Goal: Transaction & Acquisition: Purchase product/service

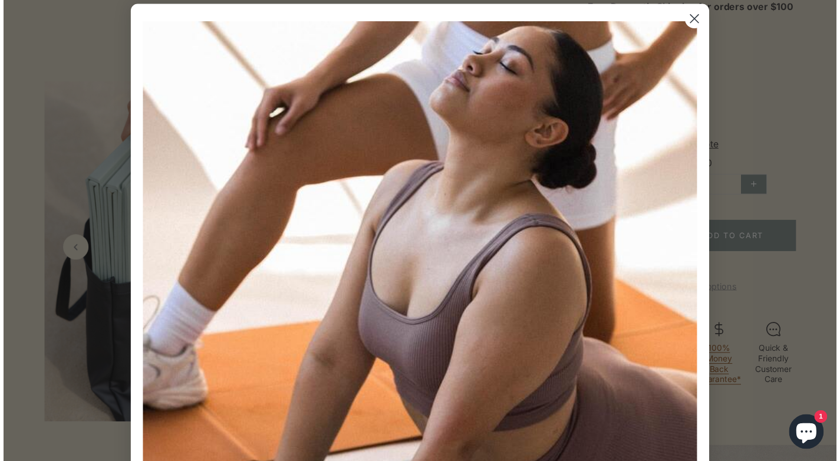
scroll to position [9, 0]
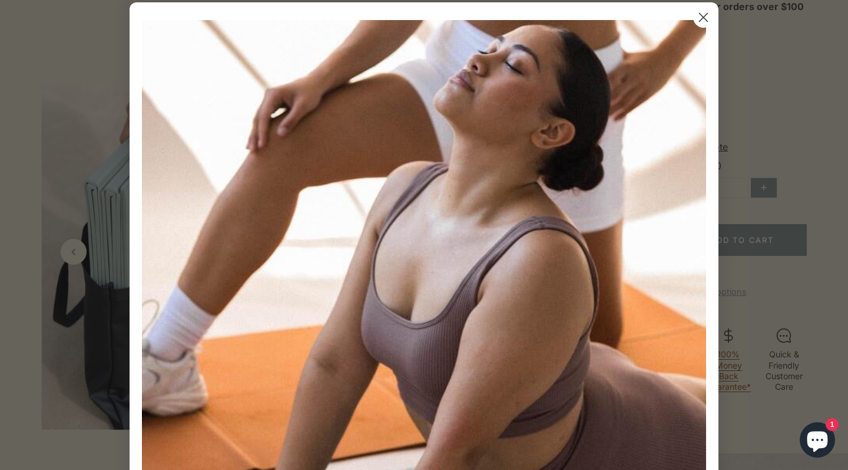
click at [699, 15] on circle "Close dialog" at bounding box center [703, 17] width 19 height 19
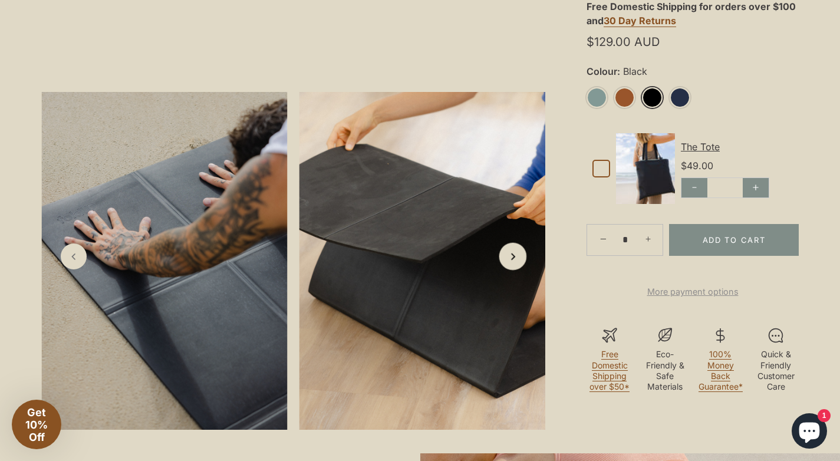
click at [514, 259] on polyline "Next slide" at bounding box center [512, 256] width 3 height 6
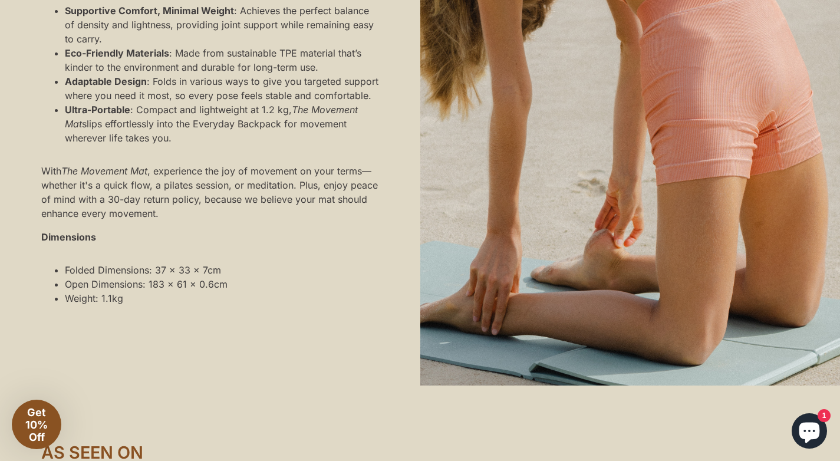
scroll to position [1073, 0]
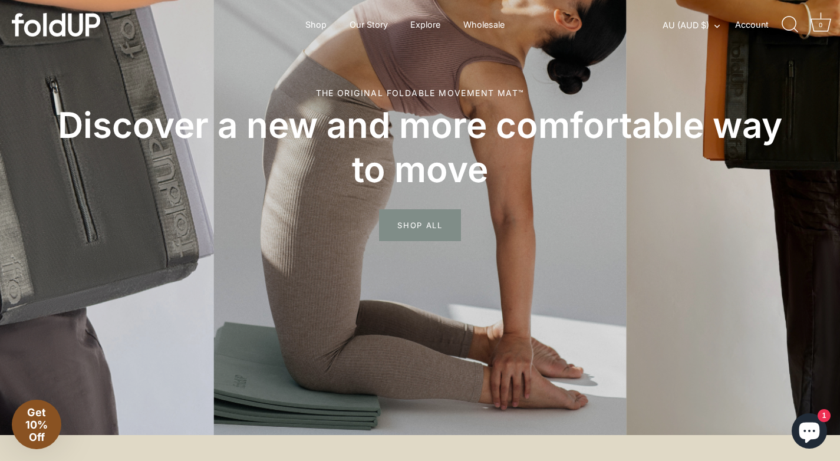
scroll to position [151, 1]
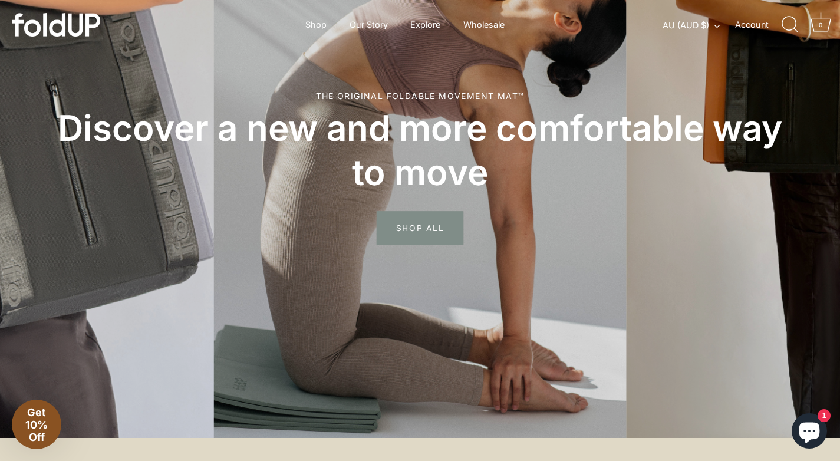
click at [434, 230] on span "SHOP ALL" at bounding box center [419, 228] width 87 height 34
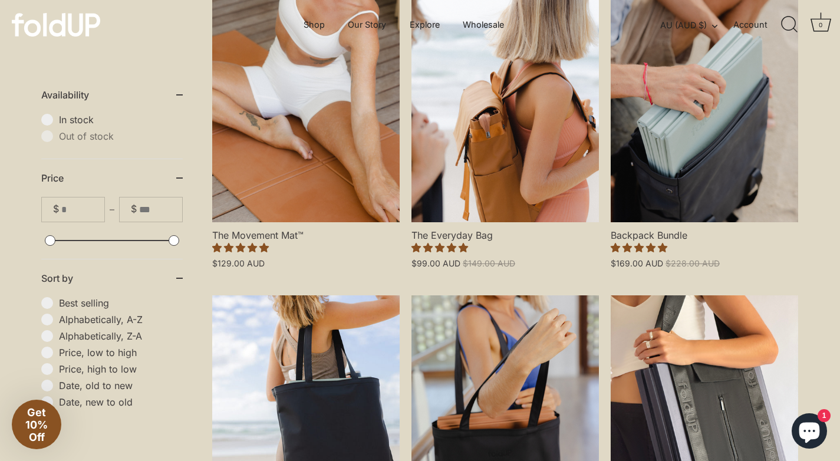
scroll to position [332, 0]
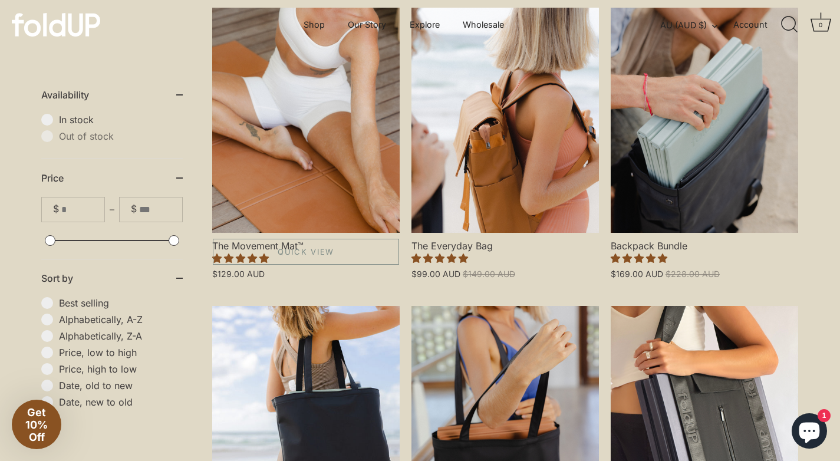
click at [316, 178] on link "The Movement Mat™" at bounding box center [305, 120] width 187 height 225
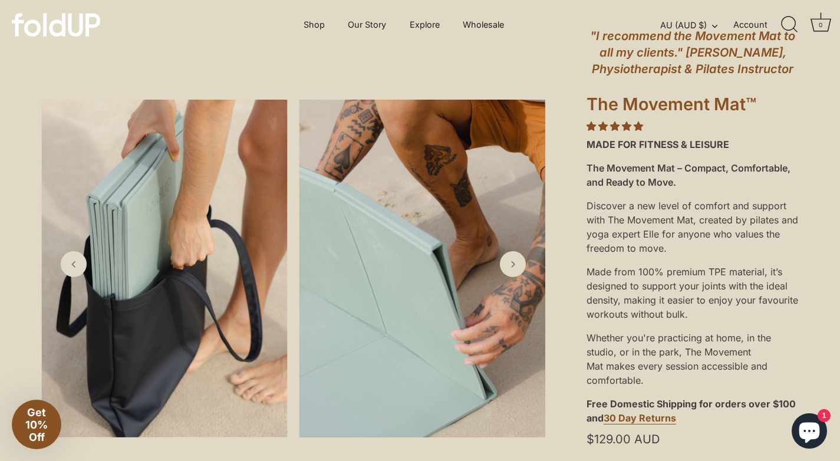
scroll to position [94, 0]
